Goal: Information Seeking & Learning: Understand process/instructions

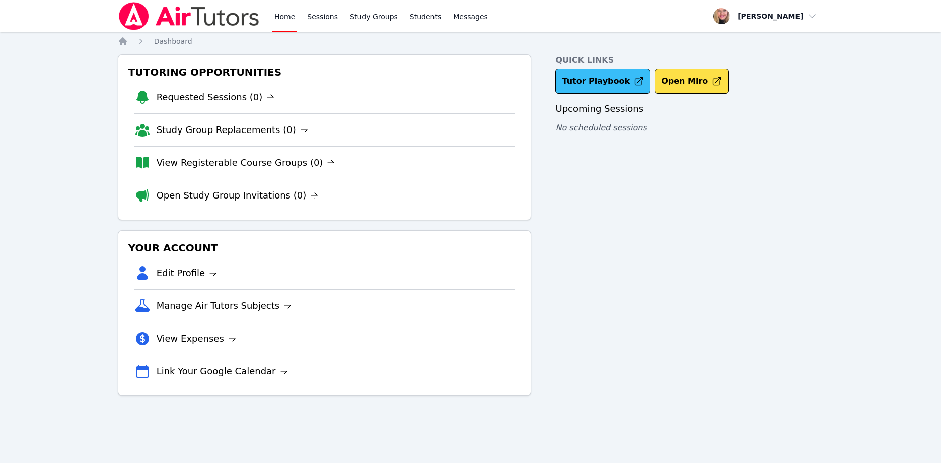
click at [574, 77] on link "Tutor Playbook" at bounding box center [602, 80] width 95 height 25
